Goal: Task Accomplishment & Management: Use online tool/utility

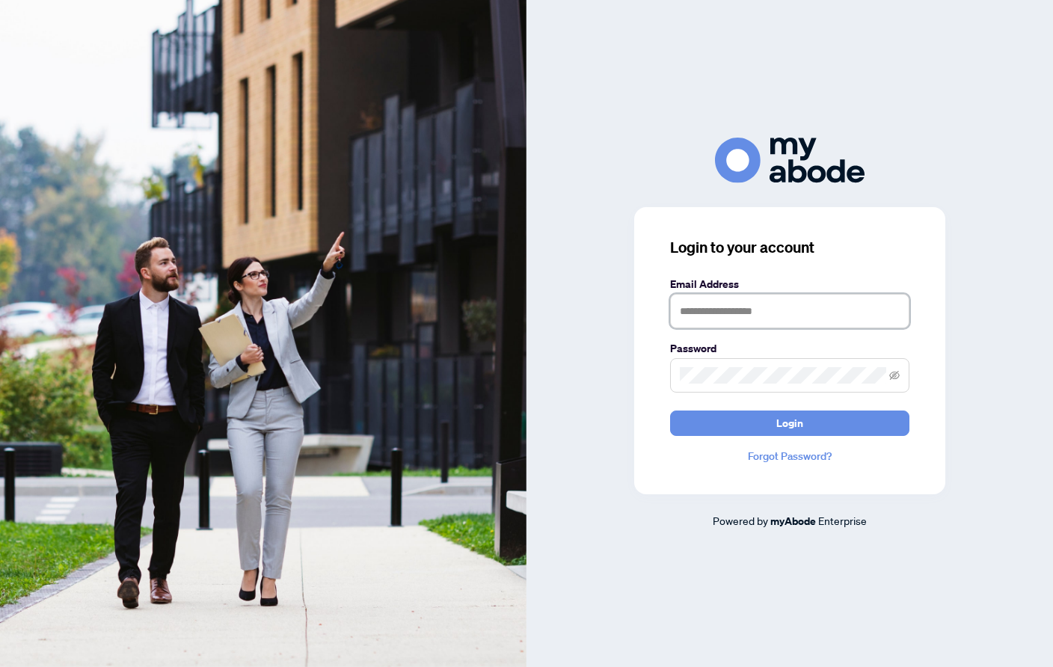
type input "**********"
click at [694, 435] on button "Login" at bounding box center [789, 423] width 239 height 25
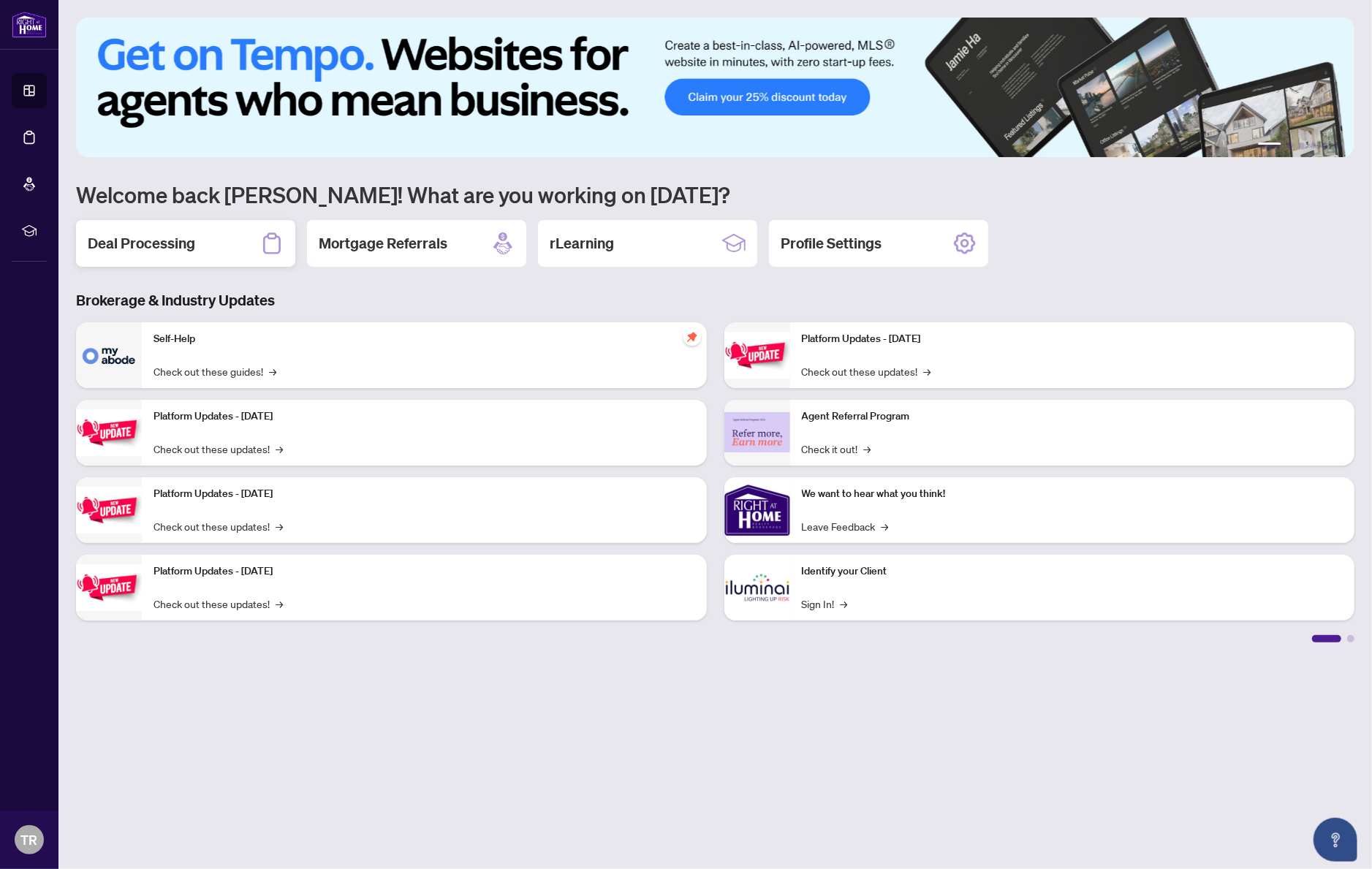
click at [214, 256] on div "Deal Processing" at bounding box center [186, 243] width 219 height 47
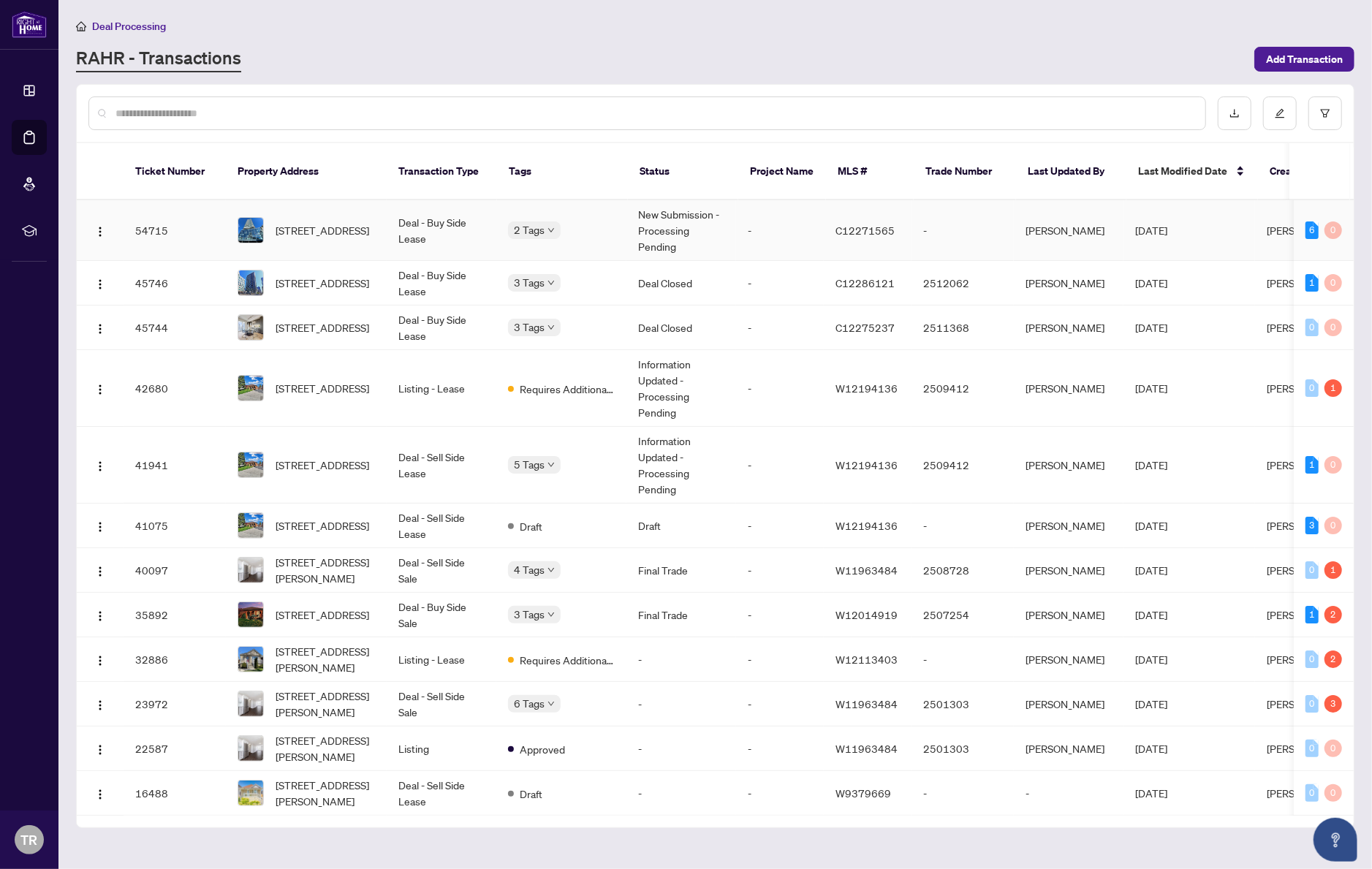
click at [278, 229] on td "2502-403 Church St, Toronto, Ontario M4Y 2C2, Canada" at bounding box center [306, 231] width 161 height 61
